Goal: Transaction & Acquisition: Purchase product/service

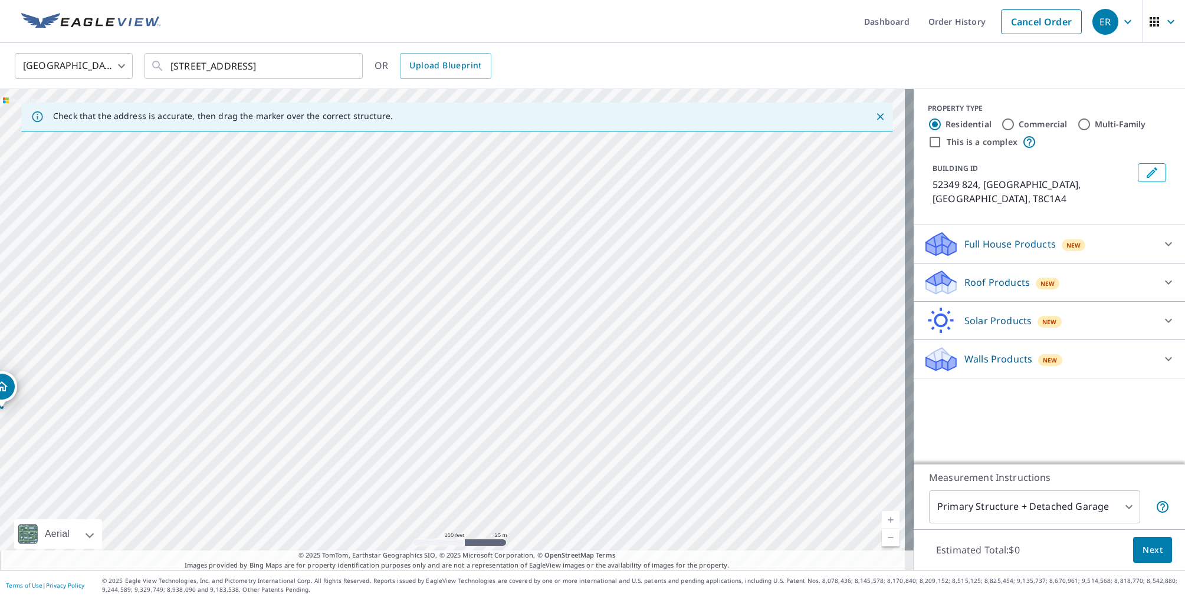
drag, startPoint x: 678, startPoint y: 345, endPoint x: 1157, endPoint y: 360, distance: 479.1
click at [1157, 360] on div "Check that the address is accurate, then drag the marker over the correct struc…" at bounding box center [592, 329] width 1185 height 481
drag, startPoint x: 401, startPoint y: 362, endPoint x: 589, endPoint y: 363, distance: 187.6
click at [589, 363] on div "52349 824 [GEOGRAPHIC_DATA]" at bounding box center [457, 329] width 914 height 481
click at [886, 539] on link "Current Level 18, Zoom Out" at bounding box center [891, 538] width 18 height 18
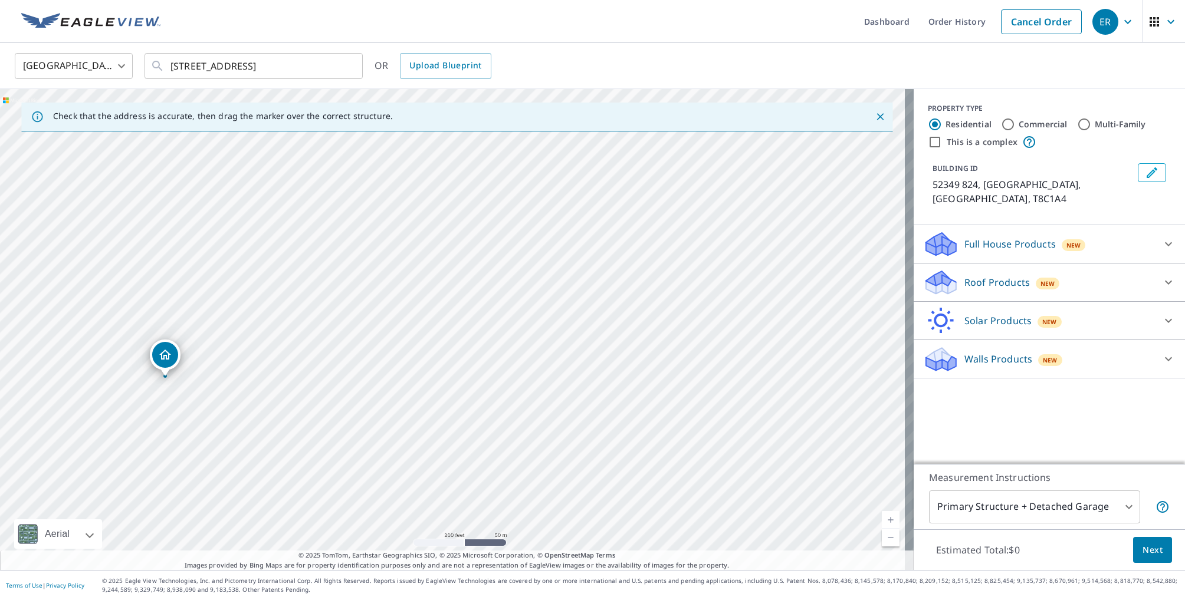
drag, startPoint x: 623, startPoint y: 359, endPoint x: 657, endPoint y: 361, distance: 33.7
click at [657, 361] on div "52349 824 [GEOGRAPHIC_DATA]" at bounding box center [457, 329] width 914 height 481
click at [882, 520] on link "Current Level 17, Zoom In" at bounding box center [891, 520] width 18 height 18
drag, startPoint x: 683, startPoint y: 413, endPoint x: 471, endPoint y: 426, distance: 212.1
click at [471, 426] on div "52349 824 [GEOGRAPHIC_DATA]" at bounding box center [457, 329] width 914 height 481
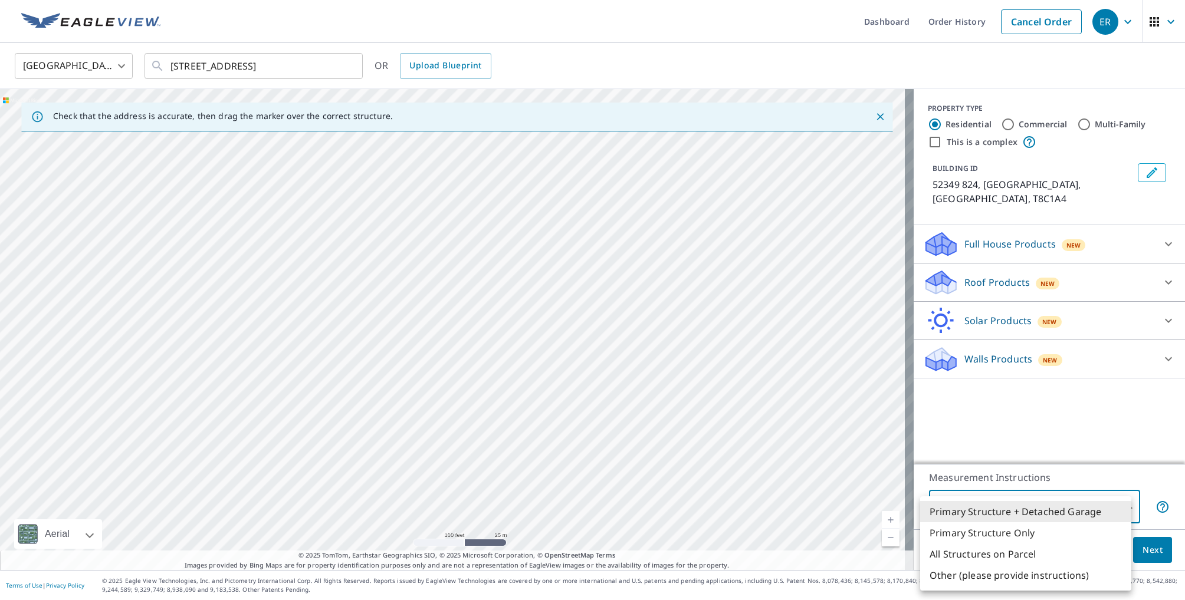
click at [1121, 505] on body "ER ER Dashboard Order History Cancel Order ER Canada CA ​ 52349 HWY 824 UNIT 86…" at bounding box center [592, 300] width 1185 height 600
click at [1008, 533] on li "Primary Structure Only" at bounding box center [1025, 533] width 211 height 21
type input "2"
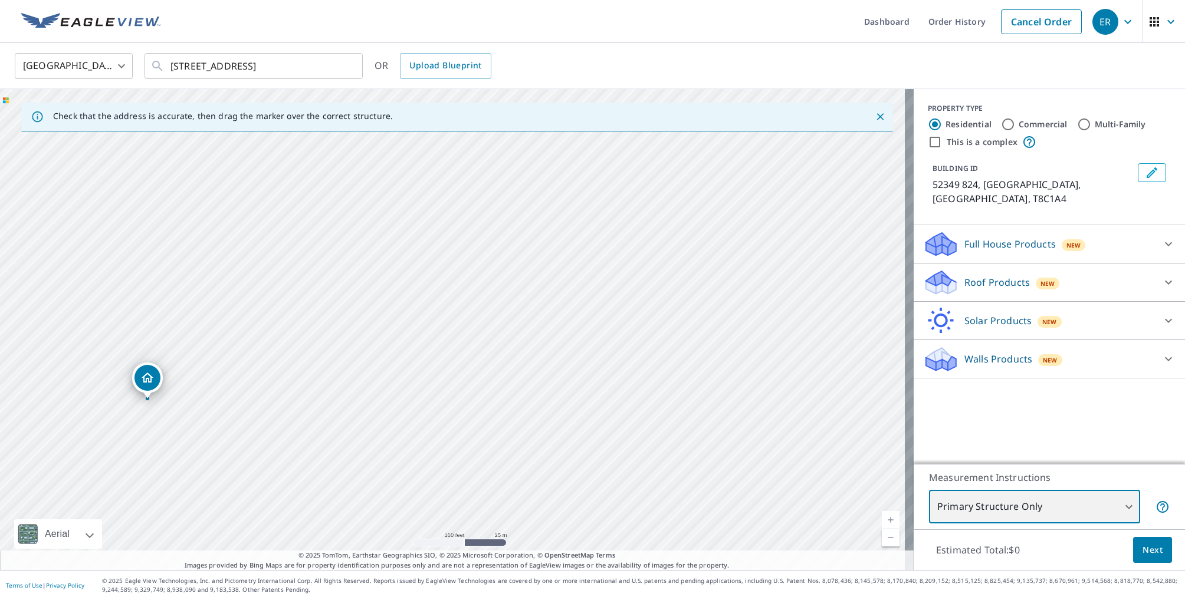
drag, startPoint x: 637, startPoint y: 381, endPoint x: 351, endPoint y: 449, distance: 294.0
click at [353, 448] on div "52349 824 [GEOGRAPHIC_DATA]" at bounding box center [457, 329] width 914 height 481
drag, startPoint x: 626, startPoint y: 434, endPoint x: 416, endPoint y: 432, distance: 210.6
click at [416, 431] on div "52349 824 [GEOGRAPHIC_DATA]" at bounding box center [457, 329] width 914 height 481
drag, startPoint x: 342, startPoint y: 418, endPoint x: 641, endPoint y: 409, distance: 299.2
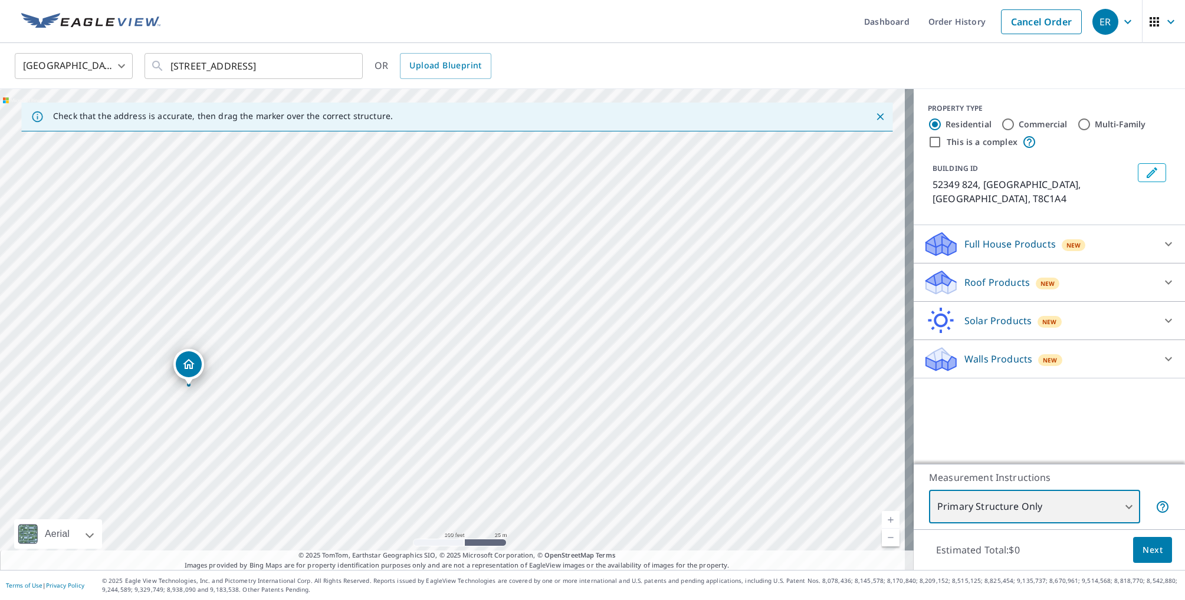
click at [641, 409] on div "52349 824 [GEOGRAPHIC_DATA]" at bounding box center [457, 329] width 914 height 481
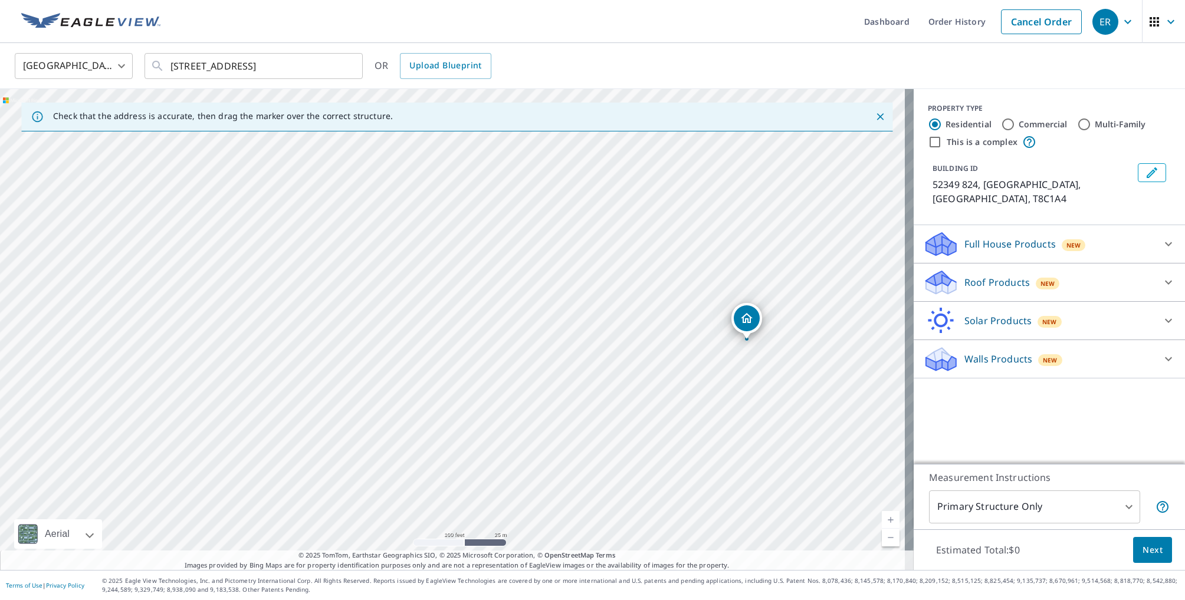
drag, startPoint x: 189, startPoint y: 366, endPoint x: 747, endPoint y: 320, distance: 559.8
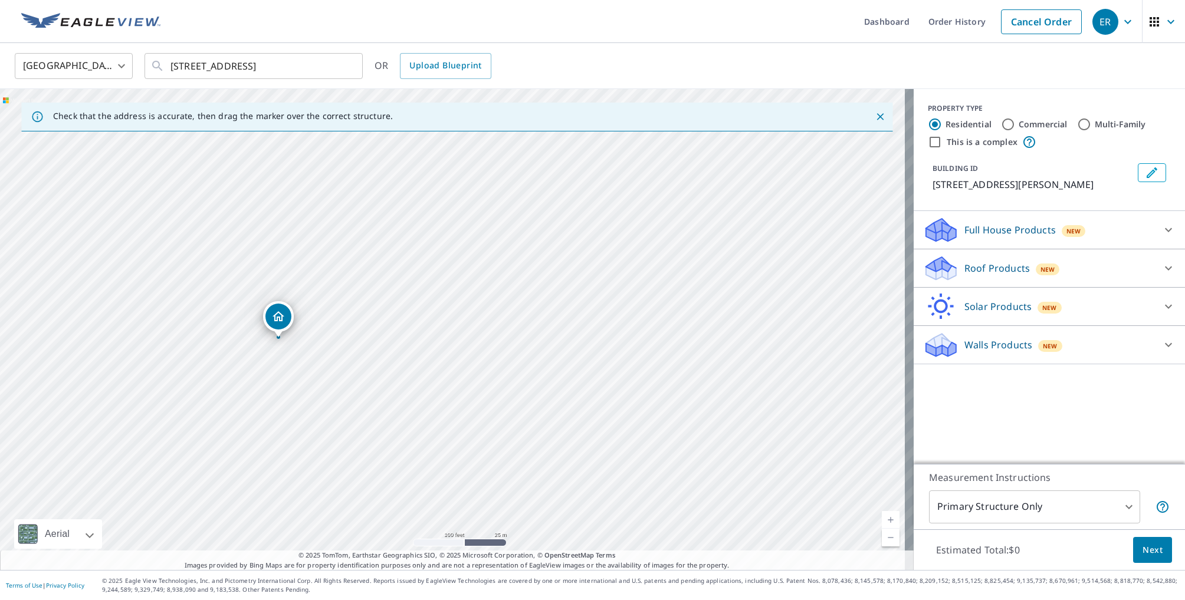
drag, startPoint x: 730, startPoint y: 420, endPoint x: 567, endPoint y: 428, distance: 162.4
click at [569, 428] on div "[STREET_ADDRESS][PERSON_NAME]" at bounding box center [457, 329] width 914 height 481
drag, startPoint x: 278, startPoint y: 316, endPoint x: 603, endPoint y: 239, distance: 333.3
click at [1147, 553] on span "Next" at bounding box center [1152, 550] width 20 height 15
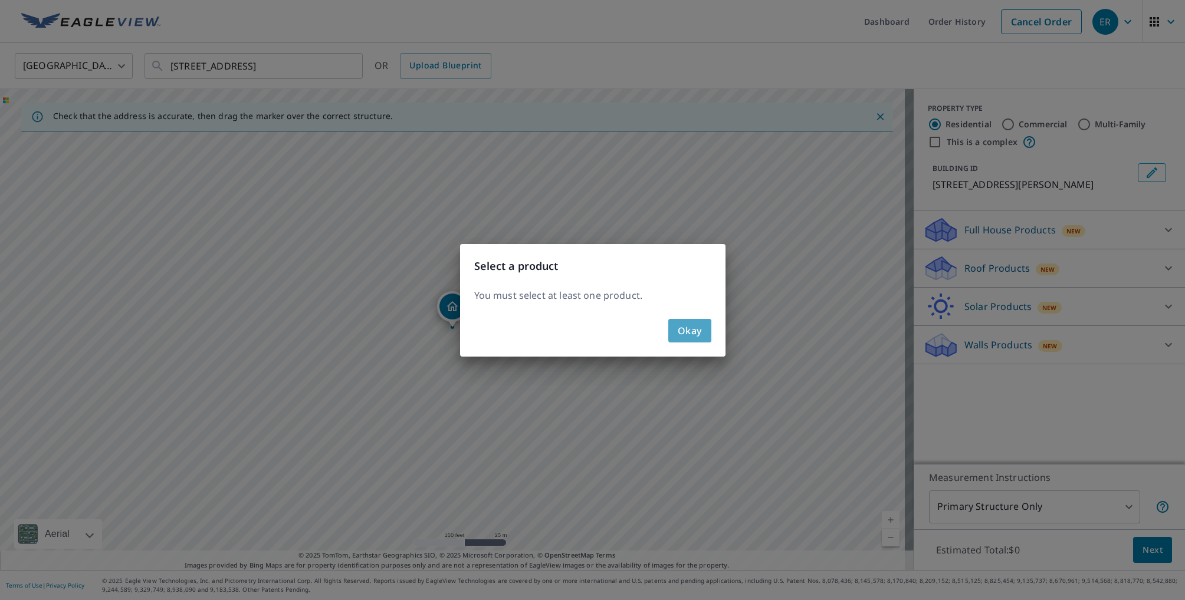
click at [695, 335] on span "Okay" at bounding box center [690, 331] width 24 height 17
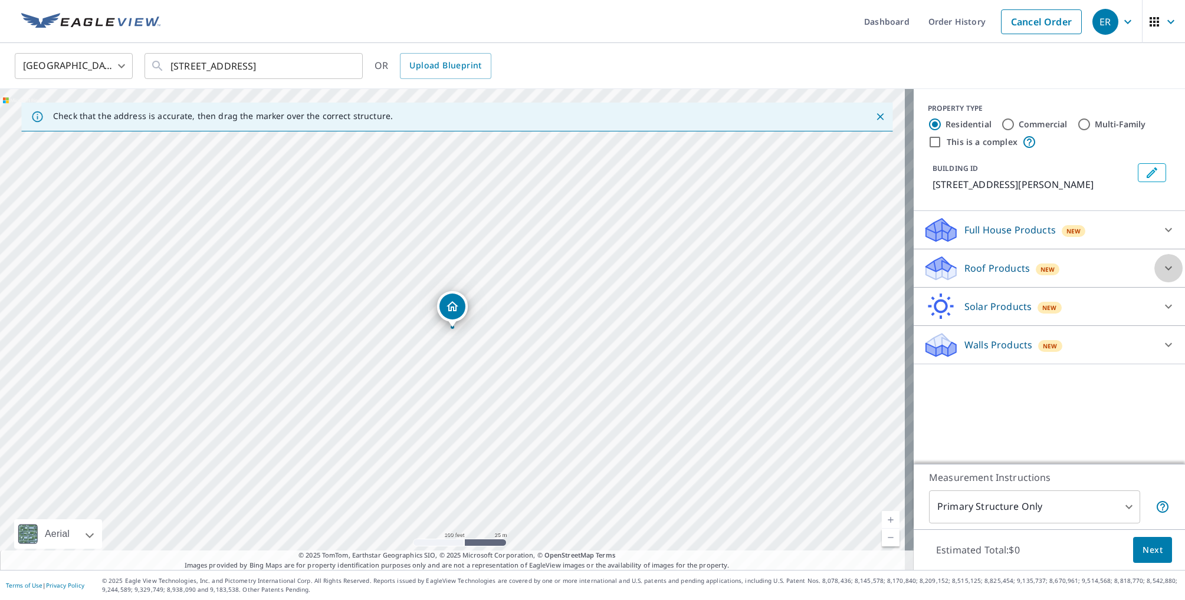
click at [1161, 275] on icon at bounding box center [1168, 268] width 14 height 14
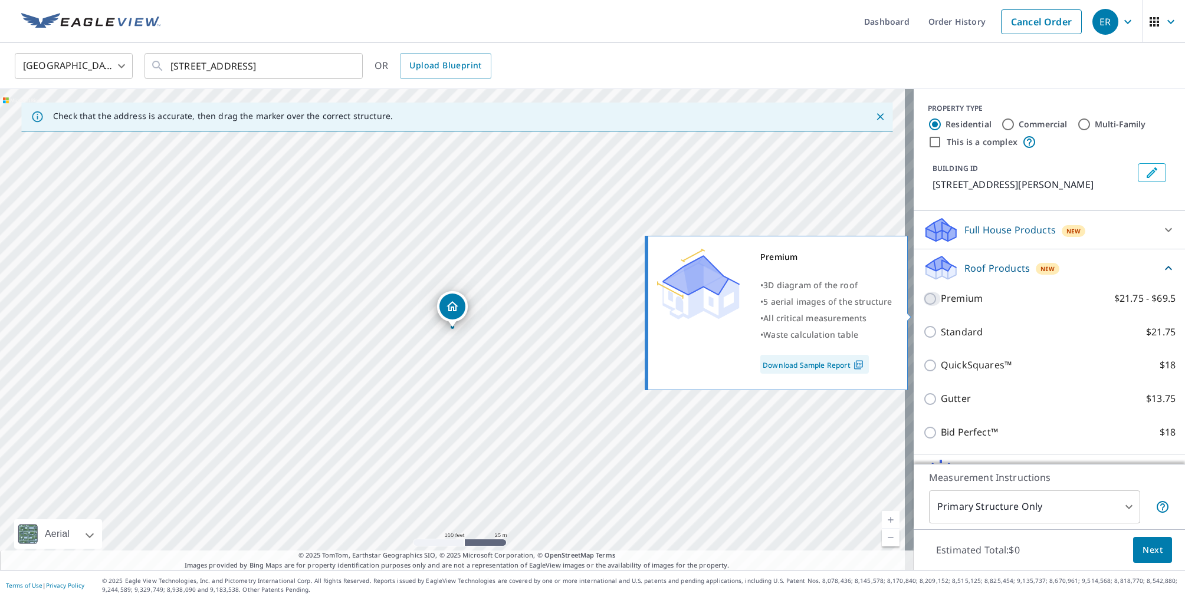
click at [923, 306] on input "Premium $21.75 - $69.5" at bounding box center [932, 299] width 18 height 14
checkbox input "true"
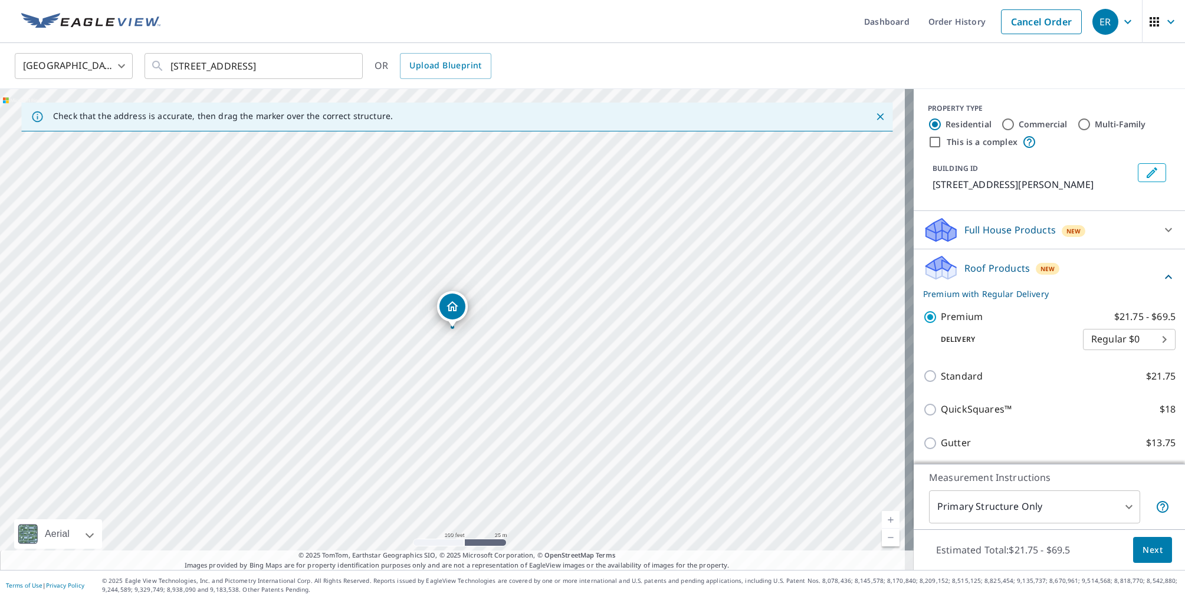
click at [1144, 549] on span "Next" at bounding box center [1152, 550] width 20 height 15
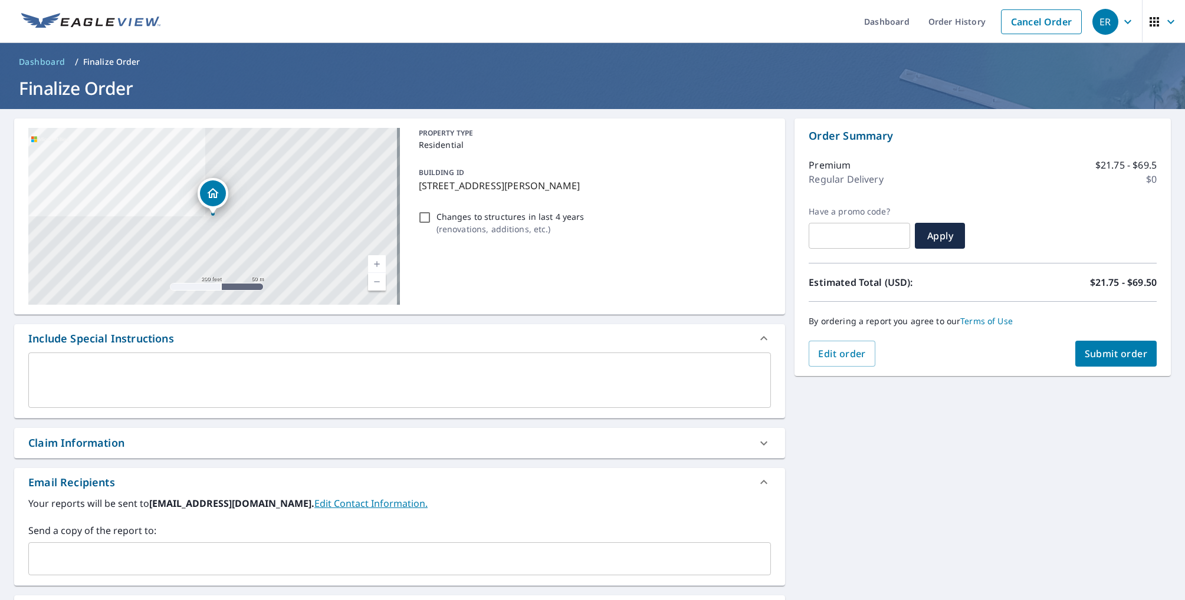
click at [52, 362] on div "x ​" at bounding box center [399, 380] width 743 height 55
click at [1108, 357] on span "Submit order" at bounding box center [1116, 353] width 63 height 13
